Goal: Book appointment/travel/reservation

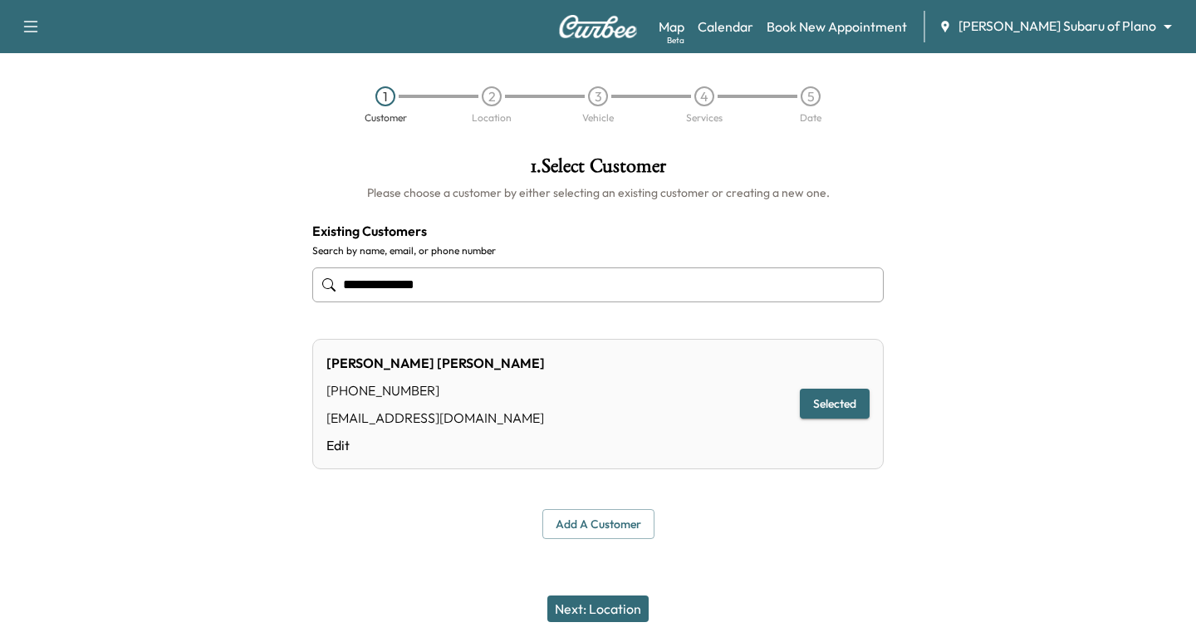
click at [597, 14] on div "Support Log Out Map Beta Calendar Book New Appointment [PERSON_NAME] Subaru of …" at bounding box center [598, 26] width 1196 height 53
click at [1096, 27] on body "**********" at bounding box center [598, 321] width 1196 height 642
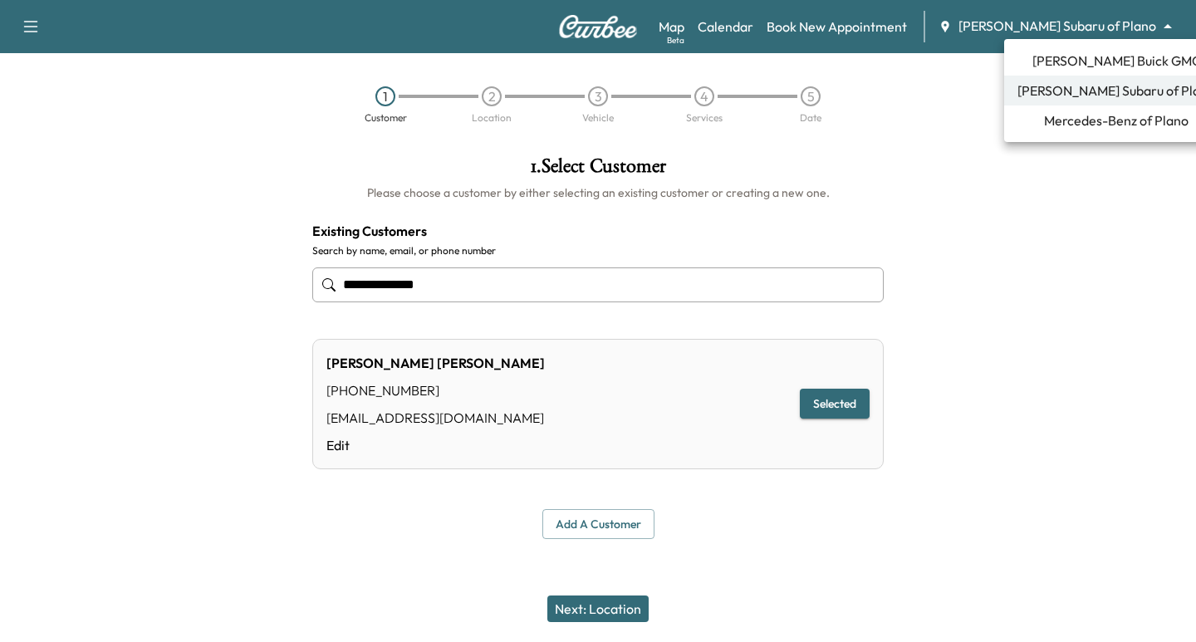
click at [1090, 120] on span "Mercedes-Benz of Plano" at bounding box center [1116, 120] width 145 height 20
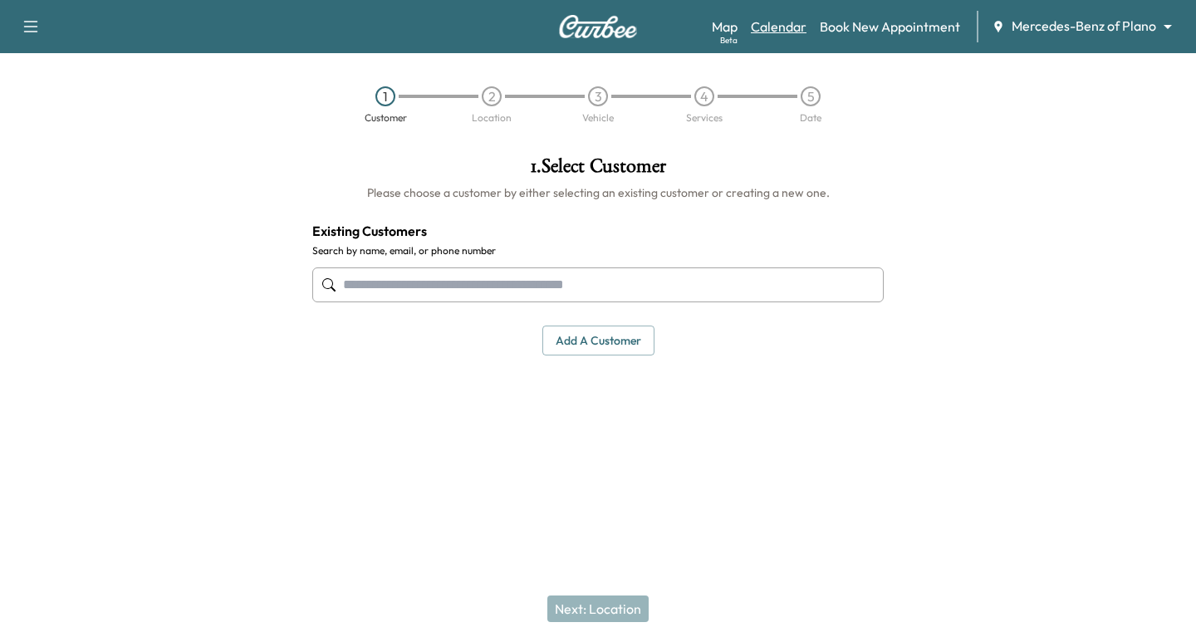
click at [776, 32] on link "Calendar" at bounding box center [779, 27] width 56 height 20
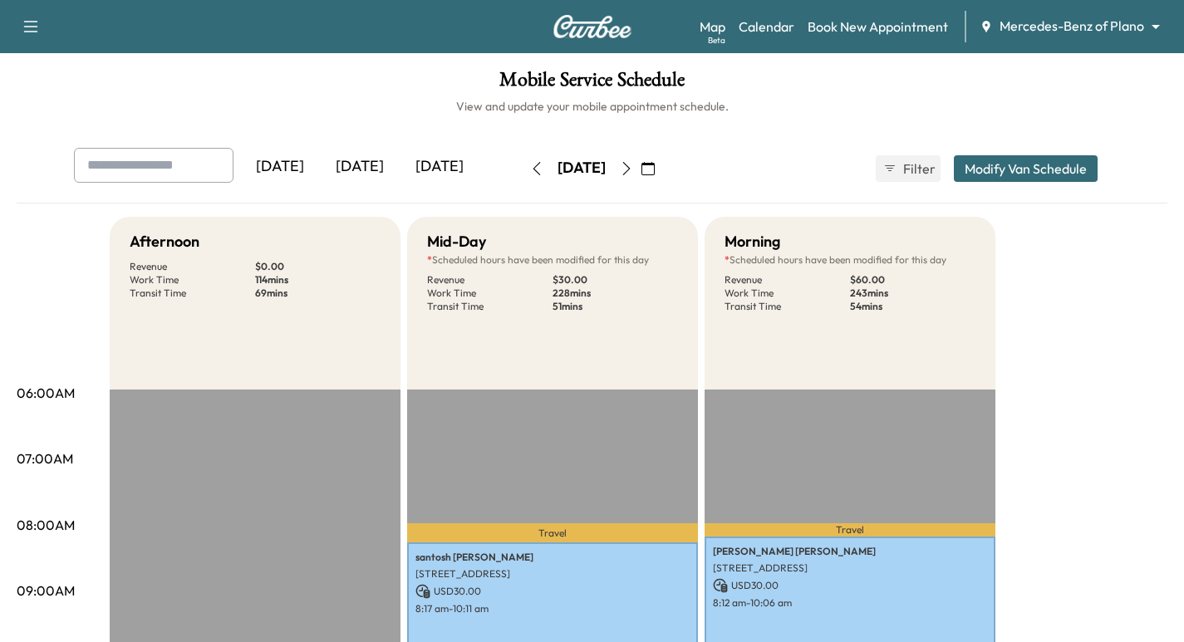
click at [630, 170] on icon "button" at bounding box center [625, 168] width 7 height 13
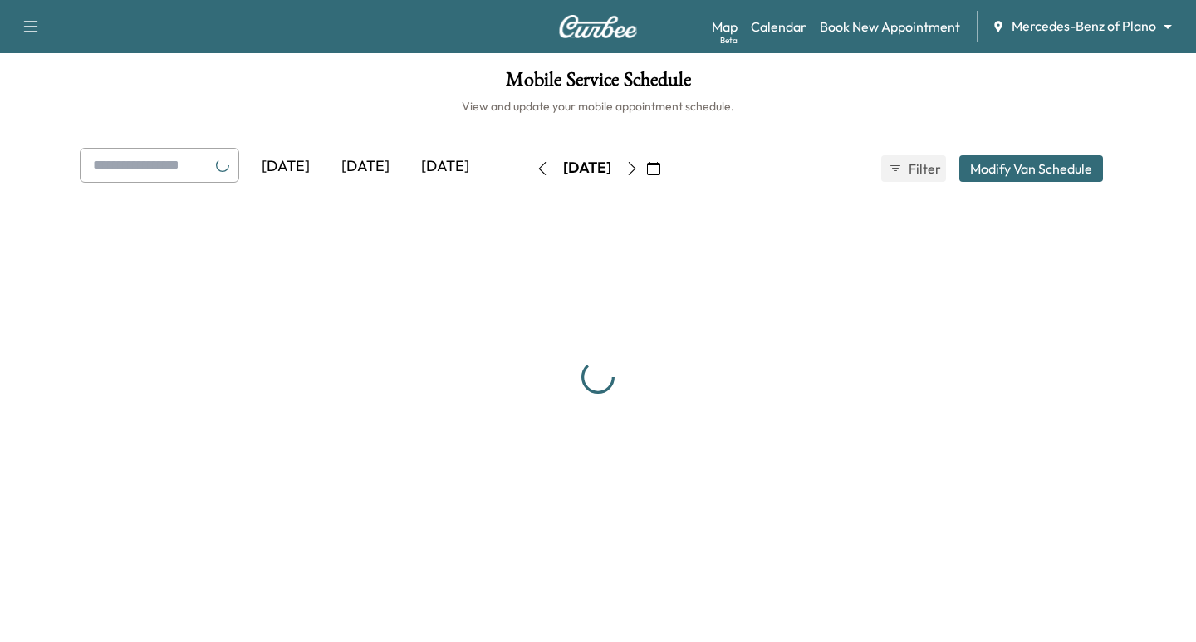
click at [639, 170] on icon "button" at bounding box center [631, 168] width 13 height 13
click at [668, 170] on button "button" at bounding box center [654, 168] width 28 height 27
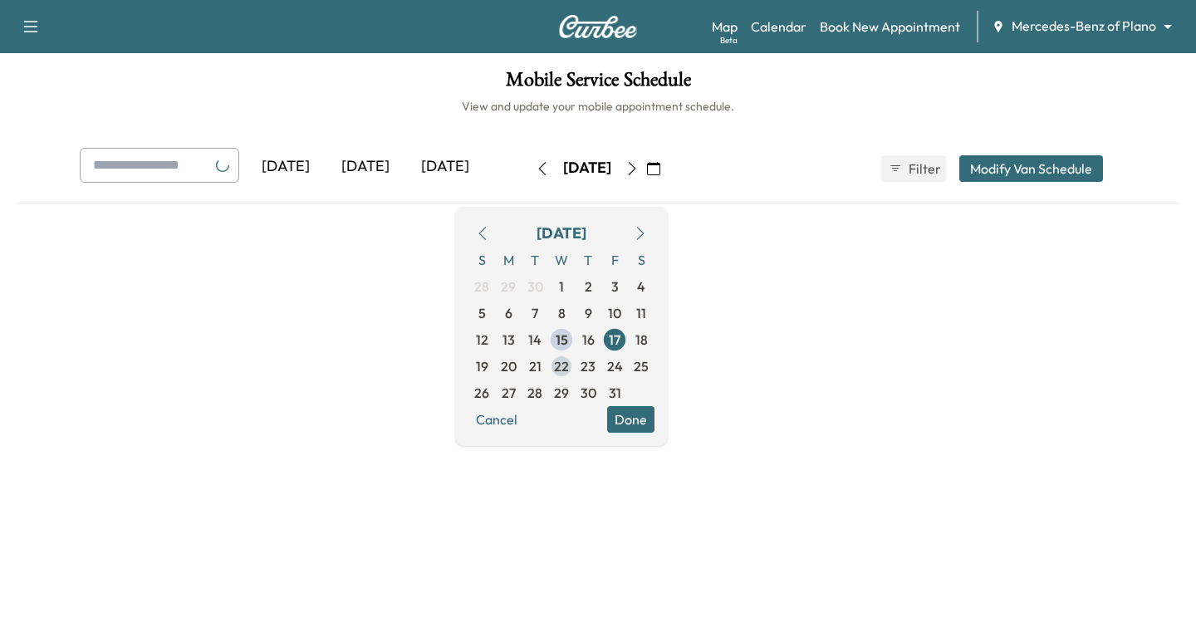
click at [569, 364] on span "22" at bounding box center [561, 366] width 15 height 20
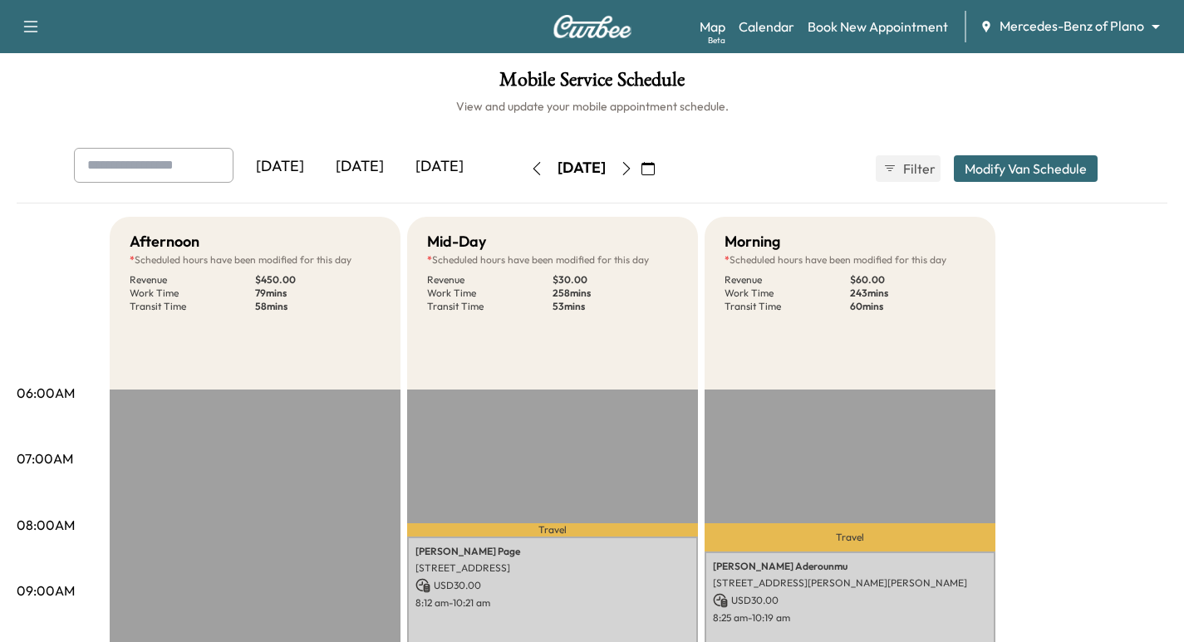
click at [633, 173] on icon "button" at bounding box center [626, 168] width 13 height 13
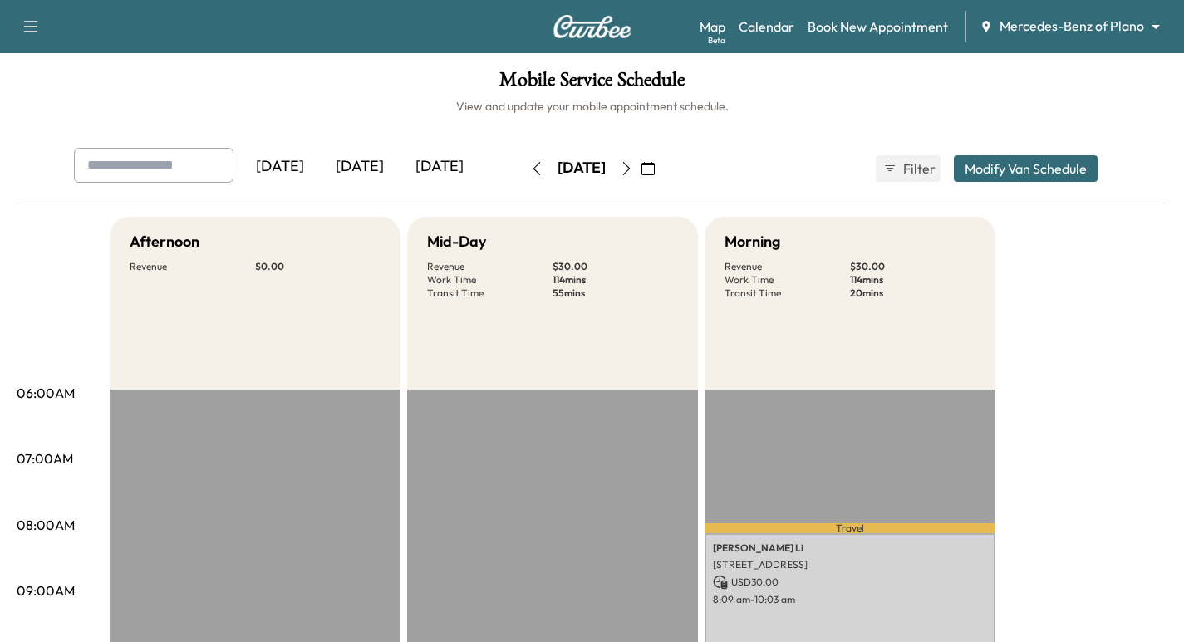
click at [1020, 20] on body "Support Log Out Map Beta Calendar Book New Appointment Mercedes-Benz of Plano *…" at bounding box center [592, 321] width 1184 height 642
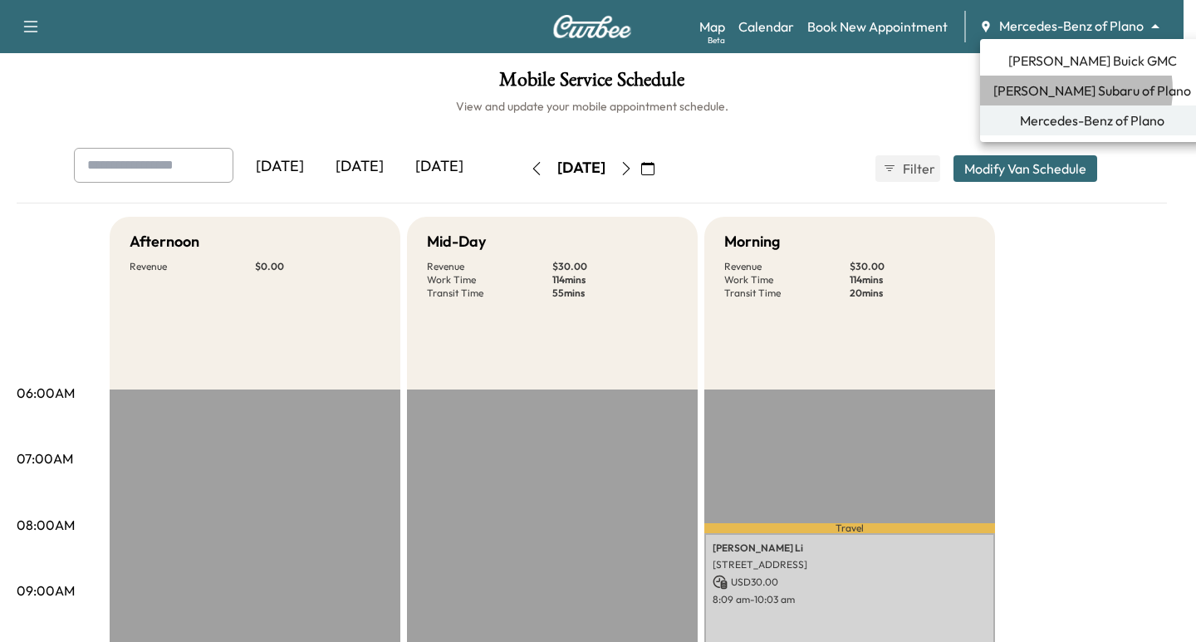
click at [1071, 90] on span "[PERSON_NAME] Subaru of Plano" at bounding box center [1092, 91] width 198 height 20
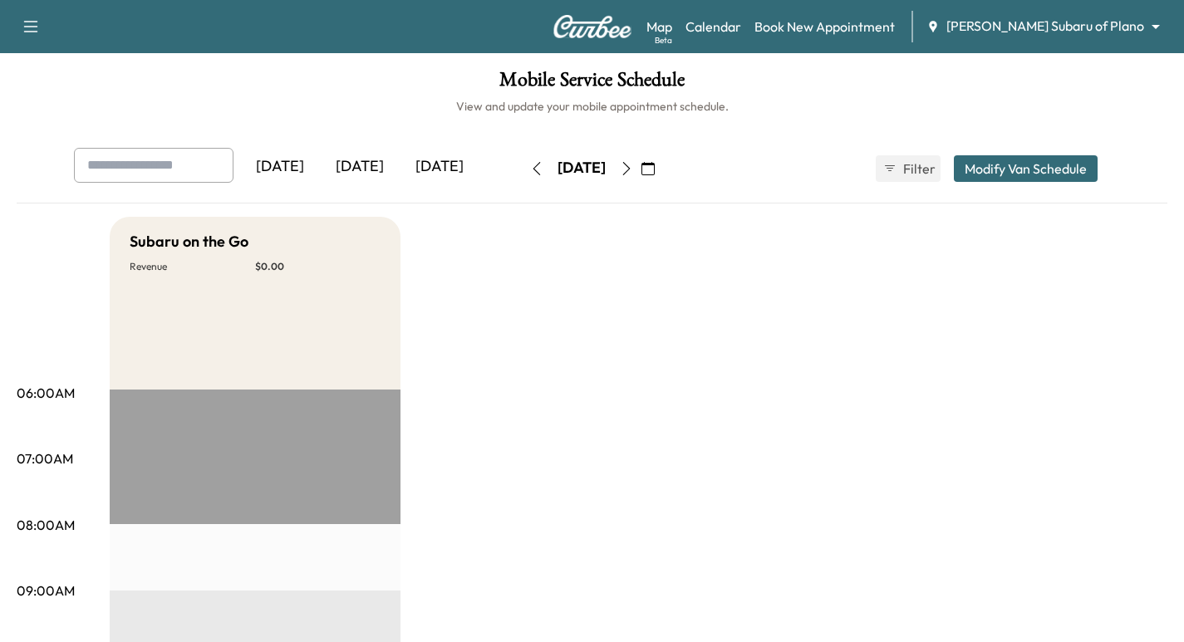
click at [602, 35] on img at bounding box center [592, 26] width 80 height 23
